Goal: Task Accomplishment & Management: Complete application form

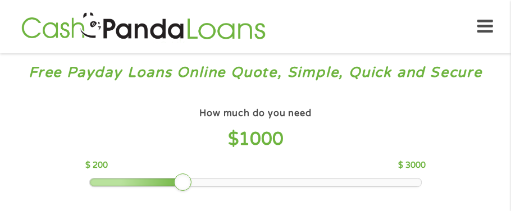
click at [201, 180] on div at bounding box center [256, 183] width 332 height 8
click at [183, 181] on div at bounding box center [183, 183] width 18 height 18
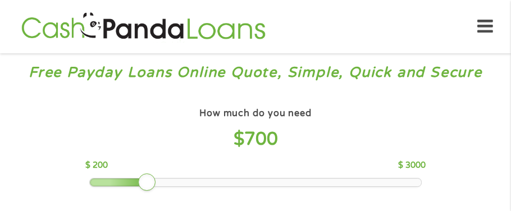
click at [165, 185] on div at bounding box center [256, 183] width 332 height 8
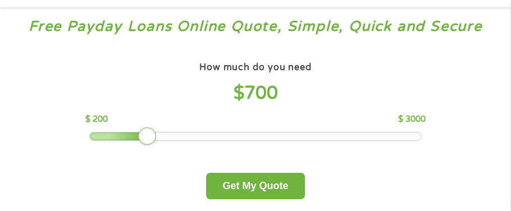
scroll to position [67, 0]
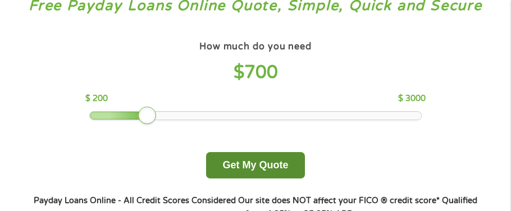
click at [263, 158] on button "Get My Quote" at bounding box center [255, 165] width 98 height 26
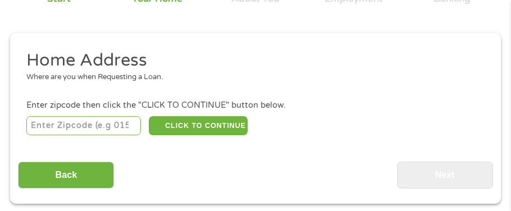
scroll to position [124, 0]
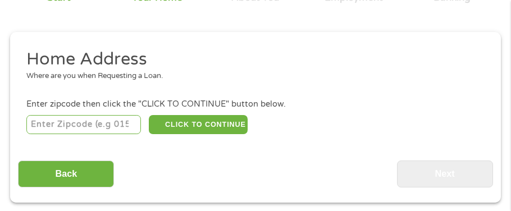
click at [104, 124] on input "number" at bounding box center [83, 124] width 115 height 19
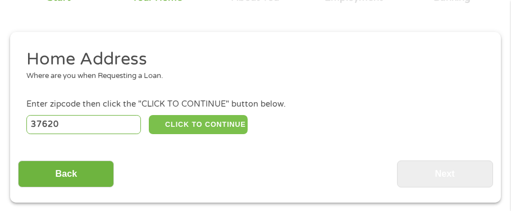
type input "37620"
click at [170, 125] on button "CLICK TO CONTINUE" at bounding box center [198, 124] width 98 height 19
type input "37620"
type input "Bristol"
select select "Tennessee"
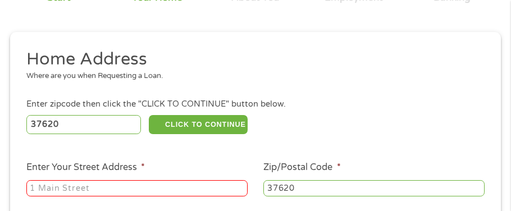
click at [196, 179] on div at bounding box center [136, 188] width 221 height 21
click at [196, 181] on input "Enter Your Street Address *" at bounding box center [136, 188] width 221 height 17
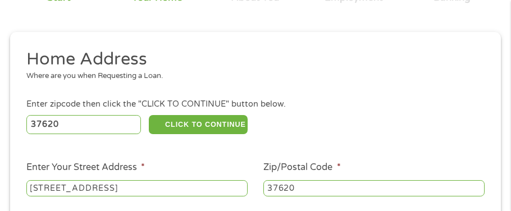
click at [88, 185] on input "2370 carolinsa ave" at bounding box center [136, 188] width 221 height 17
type input "2370 carolina ave"
click at [374, 131] on div "37620 CLICK TO CONTINUE Please recheck your Zipcode, it seems to be Incorrect" at bounding box center [255, 124] width 458 height 23
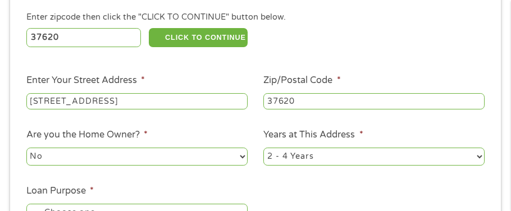
scroll to position [214, 0]
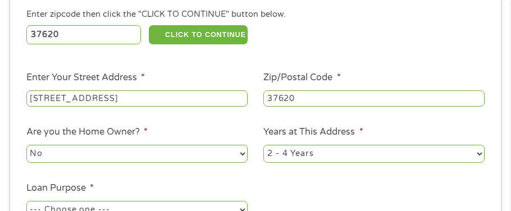
click at [237, 154] on select "No Yes" at bounding box center [136, 154] width 221 height 18
select select "yes"
click at [26, 145] on select "No Yes" at bounding box center [136, 154] width 221 height 18
click at [446, 153] on select "1 Year or less 1 - 2 Years 2 - 4 Years Over 4 Years" at bounding box center [373, 154] width 221 height 18
select select "60months"
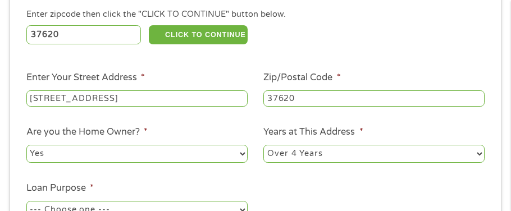
click at [263, 145] on select "1 Year or less 1 - 2 Years 2 - 4 Years Over 4 Years" at bounding box center [373, 154] width 221 height 18
click at [397, 180] on ul "Home Address Where are you when Requesting a Loan. Enter zipcode then click the…" at bounding box center [255, 101] width 475 height 286
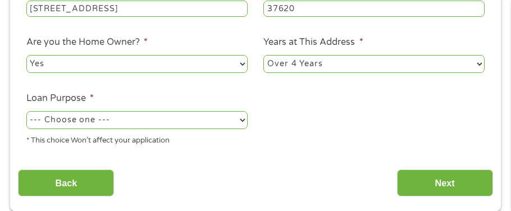
scroll to position [326, 0]
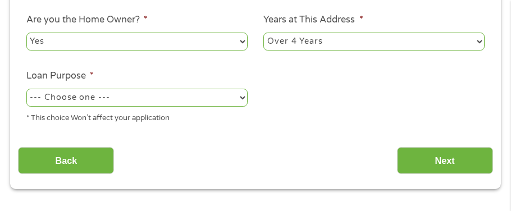
click at [212, 101] on select "--- Choose one --- Pay Bills Debt Consolidation Home Improvement Major Purchase…" at bounding box center [136, 98] width 221 height 18
select select "medicalexpenses"
click at [26, 89] on select "--- Choose one --- Pay Bills Debt Consolidation Home Improvement Major Purchase…" at bounding box center [136, 98] width 221 height 18
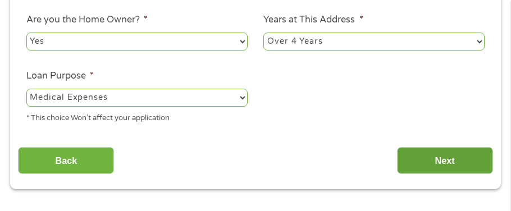
click at [455, 153] on input "Next" at bounding box center [445, 161] width 96 height 28
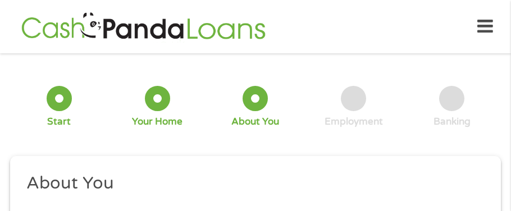
scroll to position [71, 4]
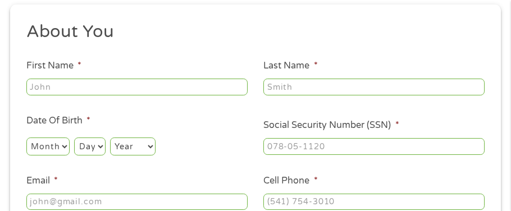
scroll to position [157, 0]
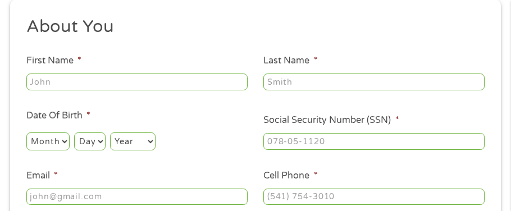
click at [193, 87] on input "First Name *" at bounding box center [136, 82] width 221 height 17
type input "jeannie"
type input "bordelon"
click at [57, 146] on select "Month 1 2 3 4 5 6 7 8 9 10 11 12" at bounding box center [47, 142] width 43 height 18
select select "3"
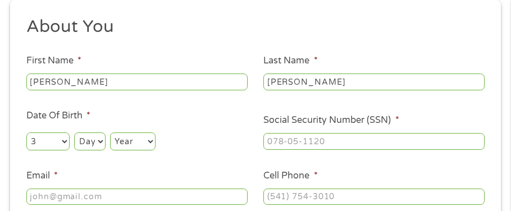
click at [26, 133] on select "Month 1 2 3 4 5 6 7 8 9 10 11 12" at bounding box center [47, 142] width 43 height 18
click at [83, 140] on select "Day 1 2 3 4 5 6 7 8 9 10 11 12 13 14 15 16 17 18 19 20 21 22 23 24 25 26 27 28 …" at bounding box center [89, 142] width 31 height 18
select select "31"
click at [129, 138] on select "Year 2007 2006 2005 2004 2003 2002 2001 2000 1999 1998 1997 1996 1995 1994 1993…" at bounding box center [132, 142] width 45 height 18
select select "1975"
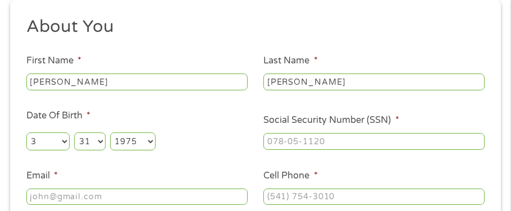
click at [110, 133] on select "Year 2007 2006 2005 2004 2003 2002 2001 2000 1999 1998 1997 1996 1995 1994 1993…" at bounding box center [132, 142] width 45 height 18
click at [132, 101] on ul "About You This field is hidden when viewing the form Title * --- Choose one ---…" at bounding box center [255, 144] width 475 height 256
click at [321, 144] on input "___-__-____" at bounding box center [373, 141] width 221 height 17
type input "409-45-6596"
click at [235, 154] on ul "About You This field is hidden when viewing the form Title * --- Choose one ---…" at bounding box center [255, 144] width 475 height 256
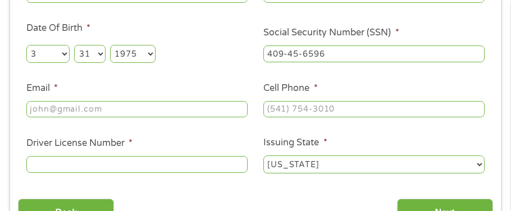
scroll to position [291, 0]
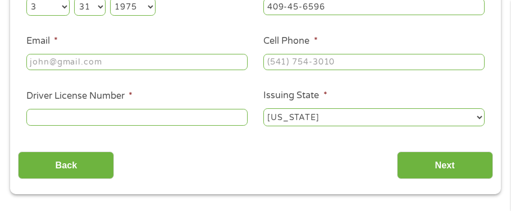
click at [140, 67] on input "Email *" at bounding box center [136, 62] width 221 height 17
type input "jeanniebord1975@gmail.com"
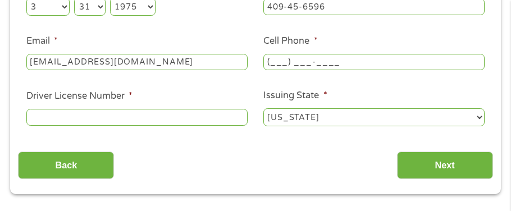
click at [314, 68] on input "(___) ___-____" at bounding box center [373, 62] width 221 height 17
type input "(423) 712-0480"
click at [174, 122] on input "Driver License Number *" at bounding box center [136, 117] width 221 height 17
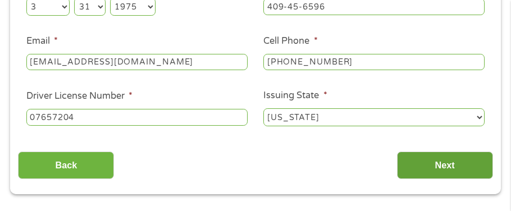
type input "07657204"
click at [439, 177] on input "Next" at bounding box center [445, 166] width 96 height 28
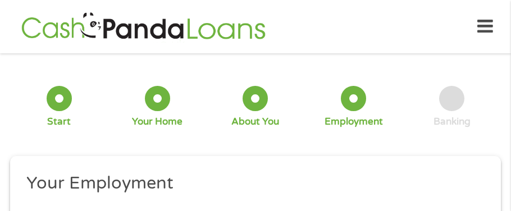
scroll to position [49, 4]
click at [378, 180] on h2 "Your Employment" at bounding box center [251, 183] width 450 height 22
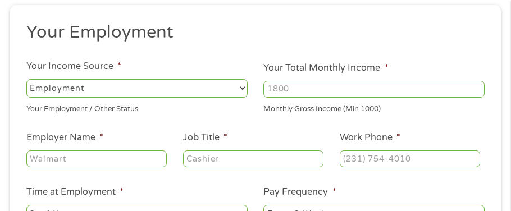
scroll to position [157, 0]
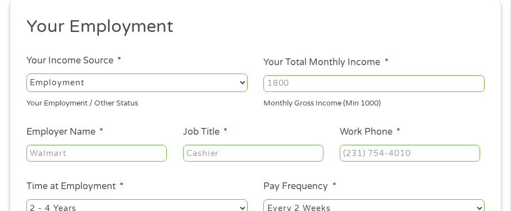
click at [371, 81] on input "Your Total Monthly Income *" at bounding box center [373, 83] width 221 height 17
type input "2100"
click at [111, 159] on input "Employer Name *" at bounding box center [96, 153] width 140 height 17
type input "r"
type input "teleperformance"
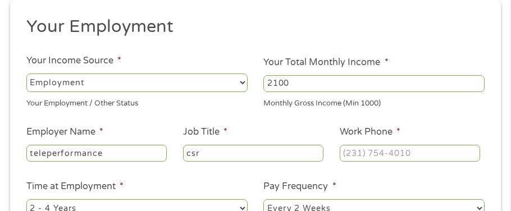
type input "csr"
type input "(800) 463-3339"
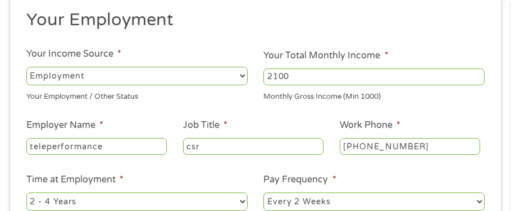
click at [481, 177] on li "Pay Frequency * --- Choose one --- Every 2 Weeks Every Week Monthly Semi-Monthly" at bounding box center [375, 193] width 238 height 40
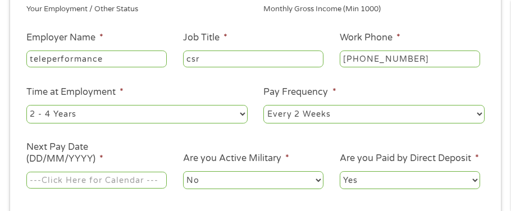
scroll to position [298, 0]
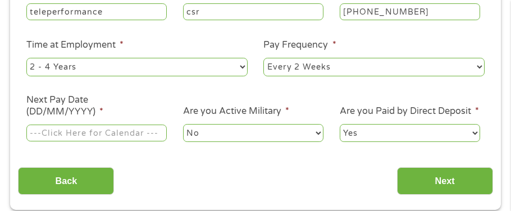
click at [481, 67] on select "--- Choose one --- Every 2 Weeks Every Week Monthly Semi-Monthly" at bounding box center [373, 67] width 221 height 18
select select "semimonthly"
click at [263, 58] on select "--- Choose one --- Every 2 Weeks Every Week Monthly Semi-Monthly" at bounding box center [373, 67] width 221 height 18
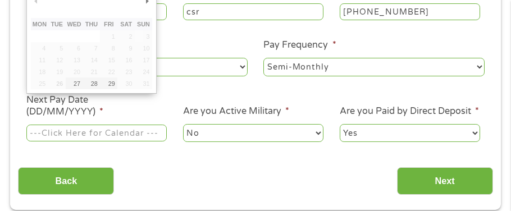
click at [108, 138] on input "Next Pay Date (DD/MM/YYYY) *" at bounding box center [96, 133] width 140 height 17
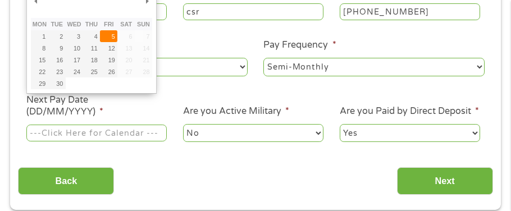
type input "05/09/2025"
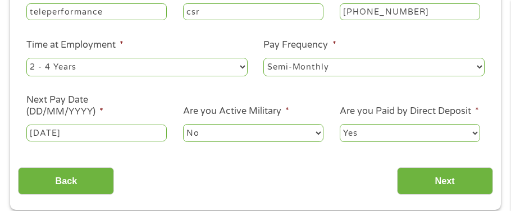
click at [254, 131] on select "No Yes" at bounding box center [253, 133] width 140 height 18
click at [375, 130] on select "Yes No" at bounding box center [410, 133] width 140 height 18
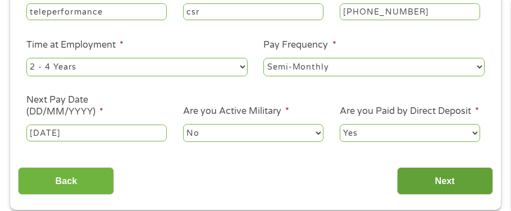
click at [440, 191] on input "Next" at bounding box center [445, 181] width 96 height 28
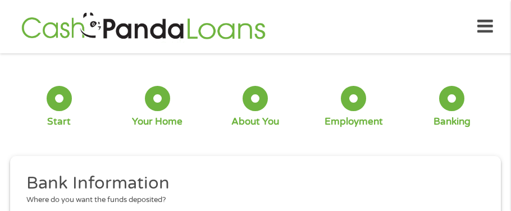
scroll to position [49, 4]
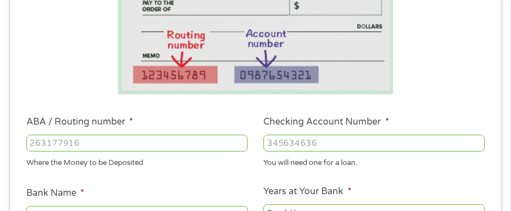
scroll to position [247, 0]
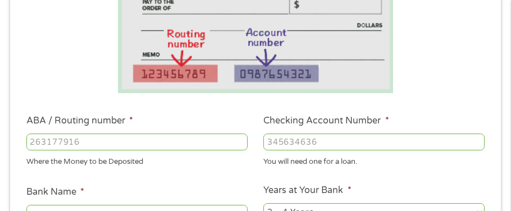
click at [166, 135] on input "ABA / Routing number *" at bounding box center [136, 142] width 221 height 17
type input "262276660"
click at [361, 144] on input "Checking Account Number *" at bounding box center [373, 142] width 221 height 17
type input "104616109"
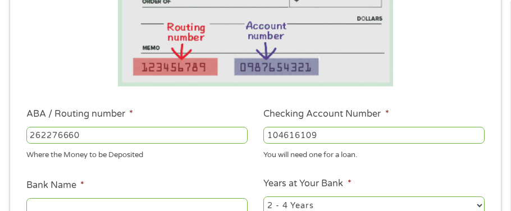
click at [431, 165] on ul "Bank Information Where do you want the funds deposited? ABA / Routing number * …" at bounding box center [255, 191] width 475 height 545
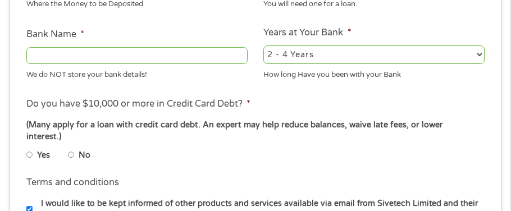
scroll to position [411, 0]
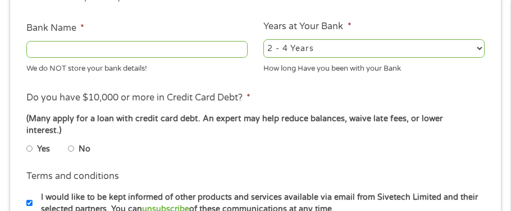
click at [183, 48] on input "Bank Name *" at bounding box center [136, 49] width 221 height 17
click at [382, 30] on li "Years at Your Bank * 2 - 4 Years 6 - 12 Months 1 - 2 Years Over 4 Years How lon…" at bounding box center [375, 47] width 238 height 55
click at [171, 52] on input "Bank Name *" at bounding box center [136, 49] width 221 height 17
type input "ucfcu"
click at [69, 142] on input "No" at bounding box center [71, 148] width 7 height 13
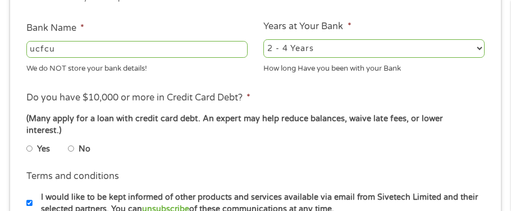
radio input "true"
click at [339, 147] on div "Yes No" at bounding box center [255, 150] width 458 height 21
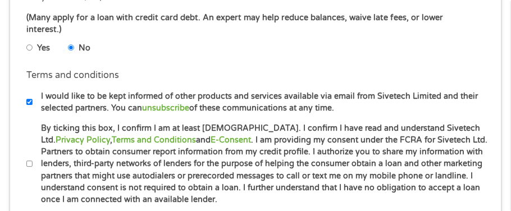
scroll to position [523, 0]
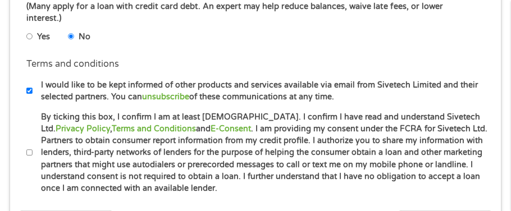
click at [31, 84] on input "I would like to be kept informed of other products and services available via e…" at bounding box center [29, 90] width 7 height 13
checkbox input "false"
click at [325, 179] on label "By ticking this box, I confirm I am at least 18 years old. I confirm I have rea…" at bounding box center [261, 153] width 457 height 84
click at [33, 159] on input "By ticking this box, I confirm I am at least 18 years old. I confirm I have rea…" at bounding box center [29, 152] width 7 height 13
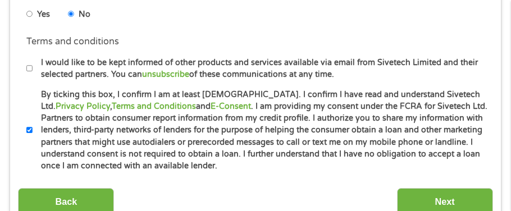
scroll to position [568, 0]
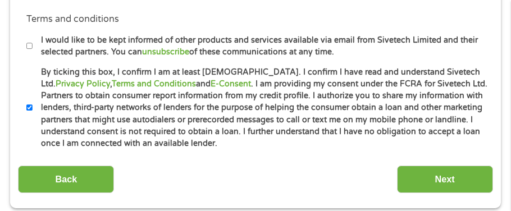
click at [34, 94] on label "By ticking this box, I confirm I am at least 18 years old. I confirm I have rea…" at bounding box center [261, 108] width 457 height 84
click at [33, 101] on input "By ticking this box, I confirm I am at least 18 years old. I confirm I have rea…" at bounding box center [29, 107] width 7 height 13
checkbox input "false"
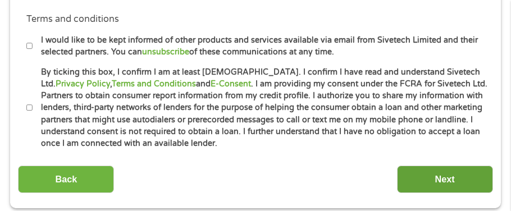
click at [453, 166] on input "Next" at bounding box center [445, 180] width 96 height 28
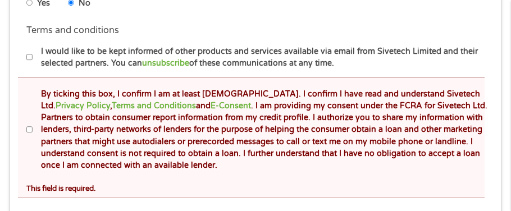
scroll to position [696, 0]
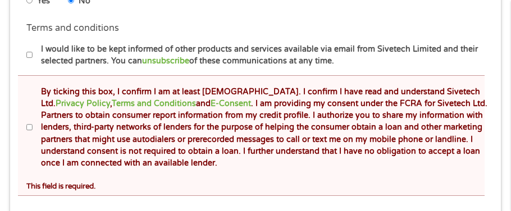
click at [33, 116] on label "By ticking this box, I confirm I am at least 18 years old. I confirm I have rea…" at bounding box center [261, 128] width 457 height 84
click at [33, 121] on input "By ticking this box, I confirm I am at least 18 years old. I confirm I have rea…" at bounding box center [29, 127] width 7 height 13
checkbox input "true"
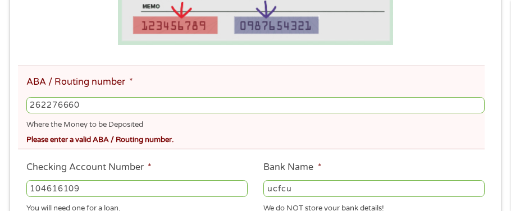
scroll to position [336, 0]
click at [95, 97] on div "262276660" at bounding box center [255, 105] width 458 height 21
click at [97, 104] on input "262276660" at bounding box center [255, 106] width 458 height 17
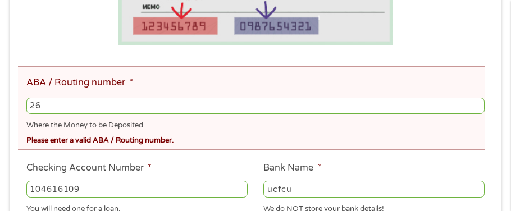
type input "2"
type input "264279321"
type input "APPALACHIAN FEDERAL CREDIT UNION"
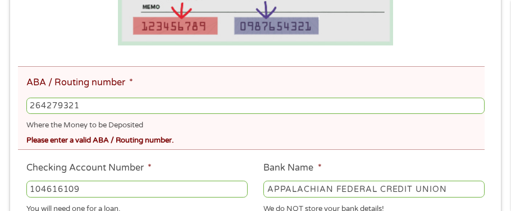
type input "264279321"
click at [463, 140] on div "Please enter a valid ABA / Routing number." at bounding box center [255, 138] width 458 height 15
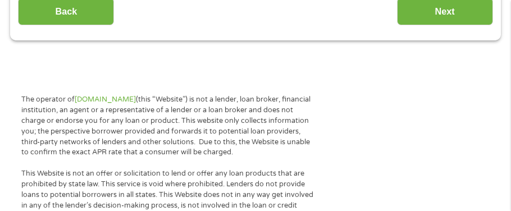
scroll to position [875, 0]
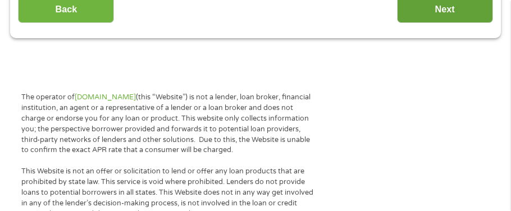
click at [453, 10] on input "Next" at bounding box center [445, 10] width 96 height 28
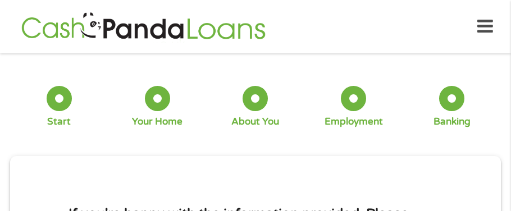
scroll to position [71, 4]
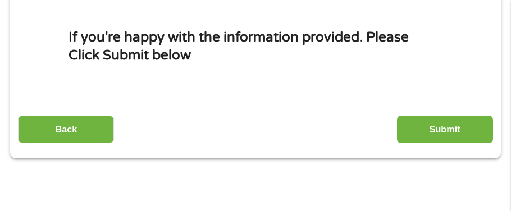
scroll to position [179, 0]
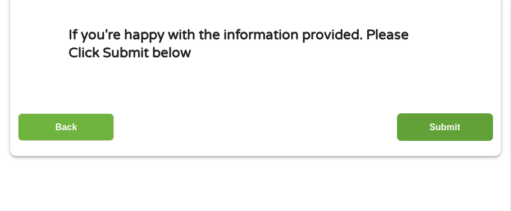
click at [460, 137] on input "Submit" at bounding box center [445, 127] width 96 height 28
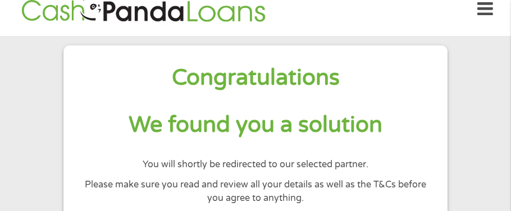
scroll to position [0, 0]
